Goal: Transaction & Acquisition: Purchase product/service

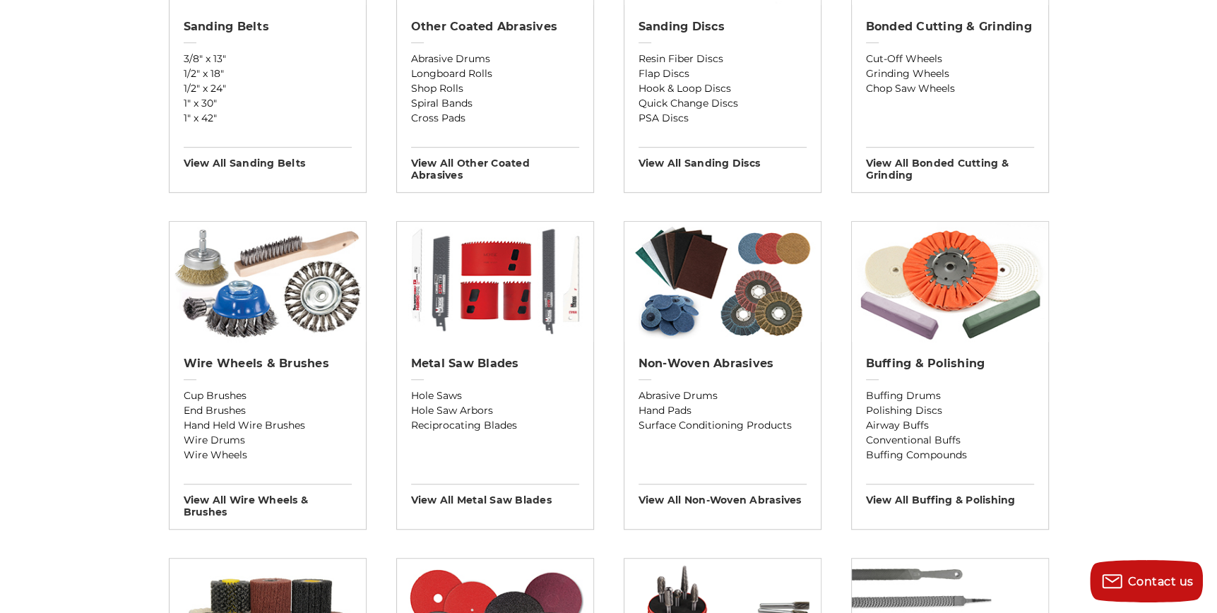
scroll to position [629, 0]
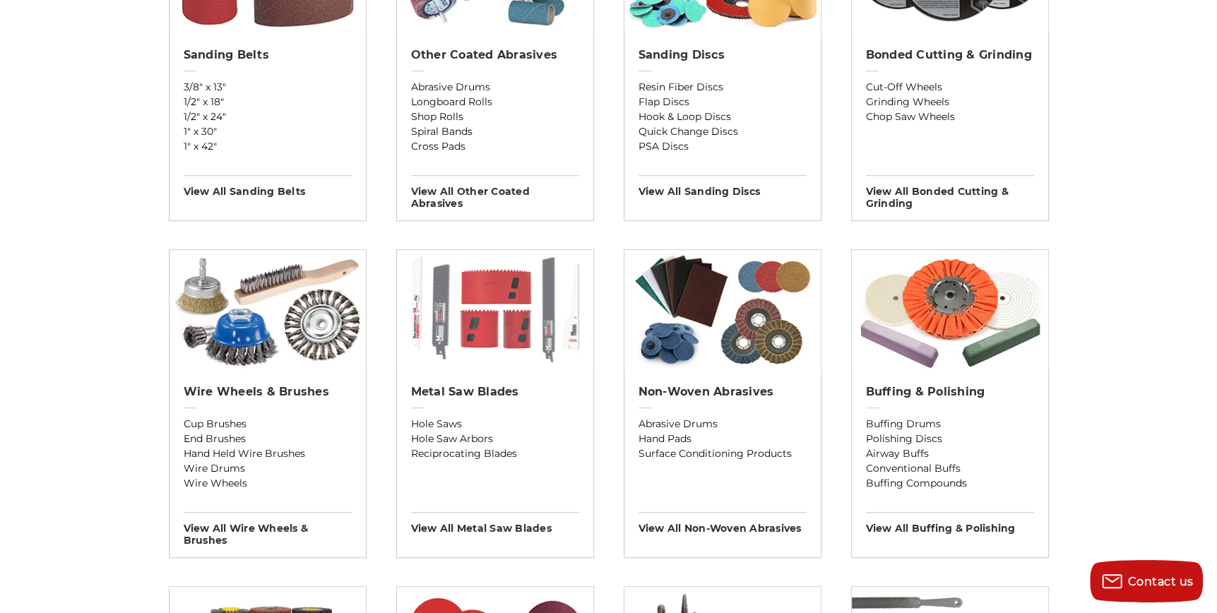
click at [472, 312] on img at bounding box center [495, 310] width 196 height 120
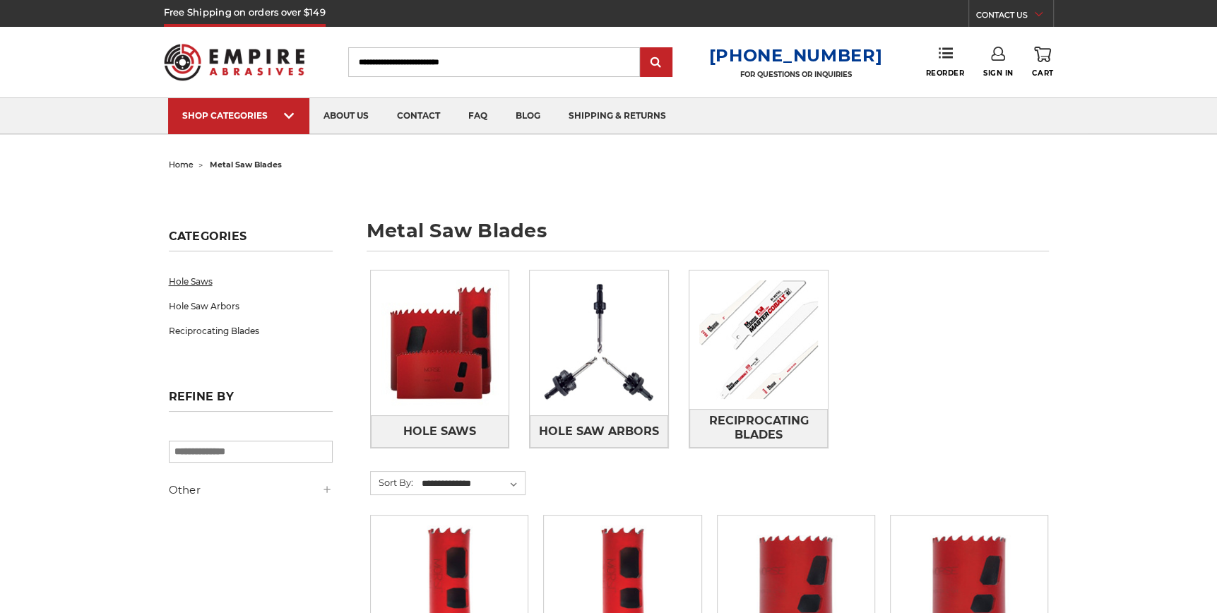
click at [190, 278] on link "Hole Saws" at bounding box center [251, 281] width 164 height 25
